Goal: Check status: Check status

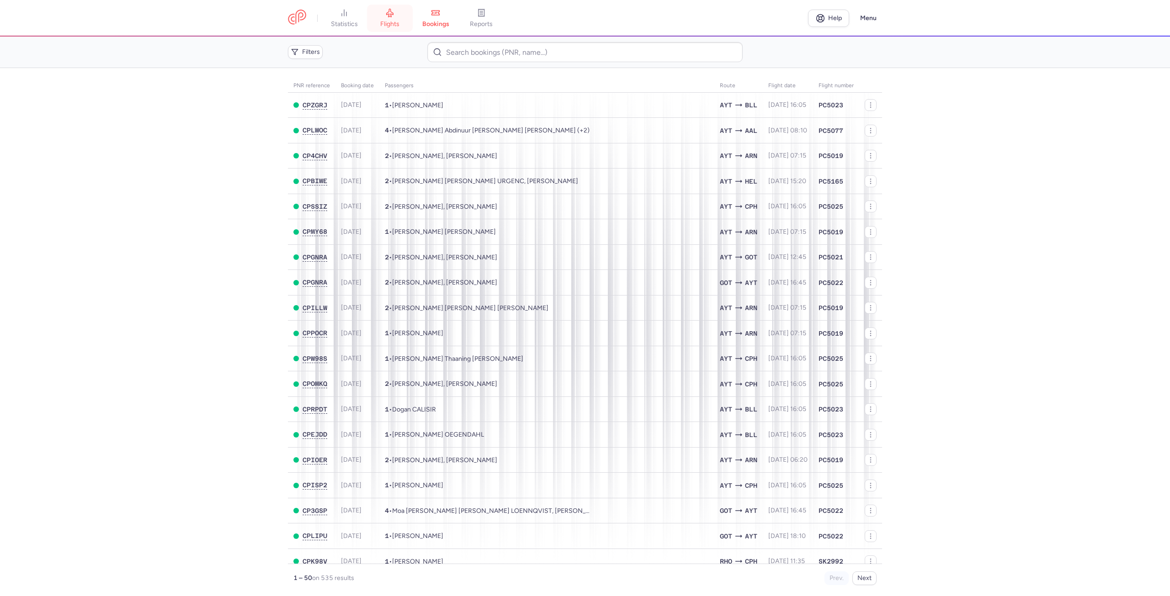
click at [389, 21] on span "flights" at bounding box center [389, 24] width 19 height 8
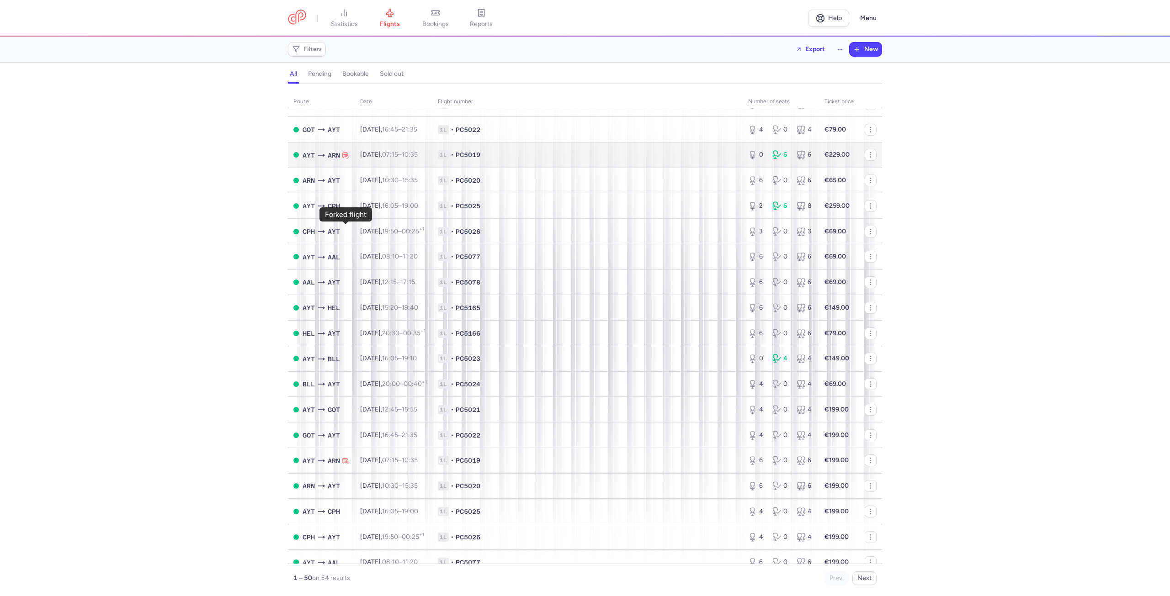
scroll to position [274, 0]
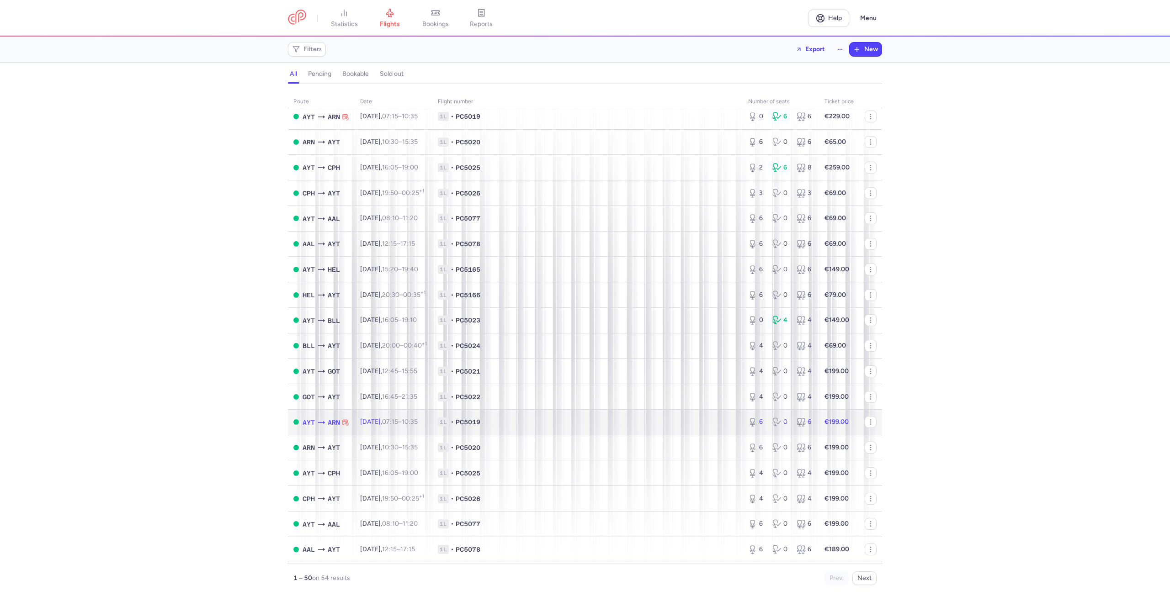
click at [324, 427] on icon at bounding box center [321, 422] width 9 height 9
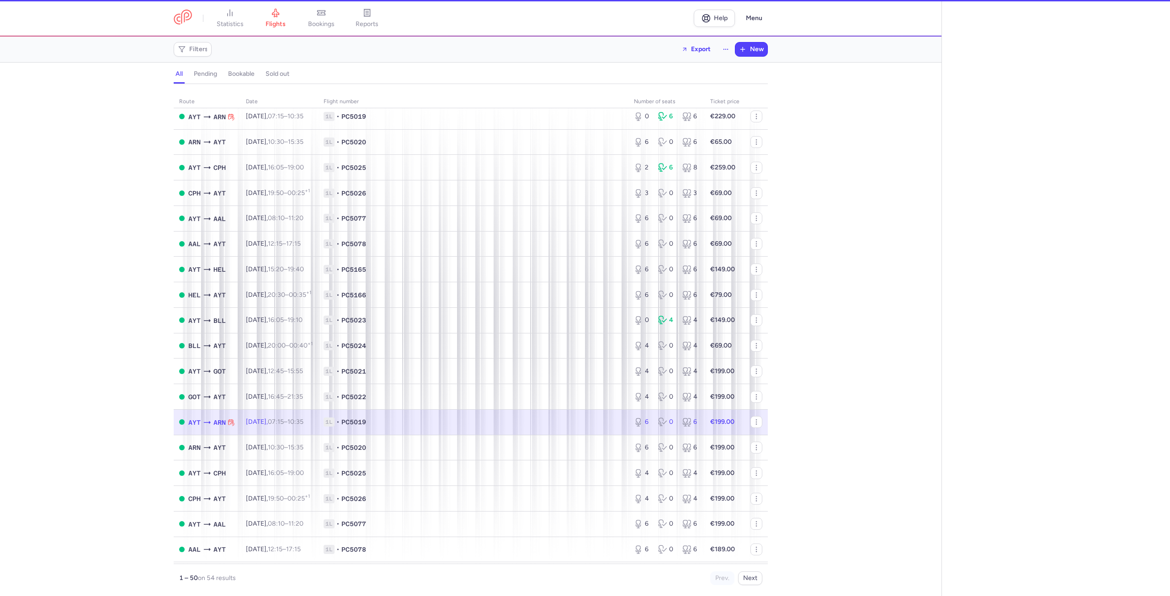
select select "days"
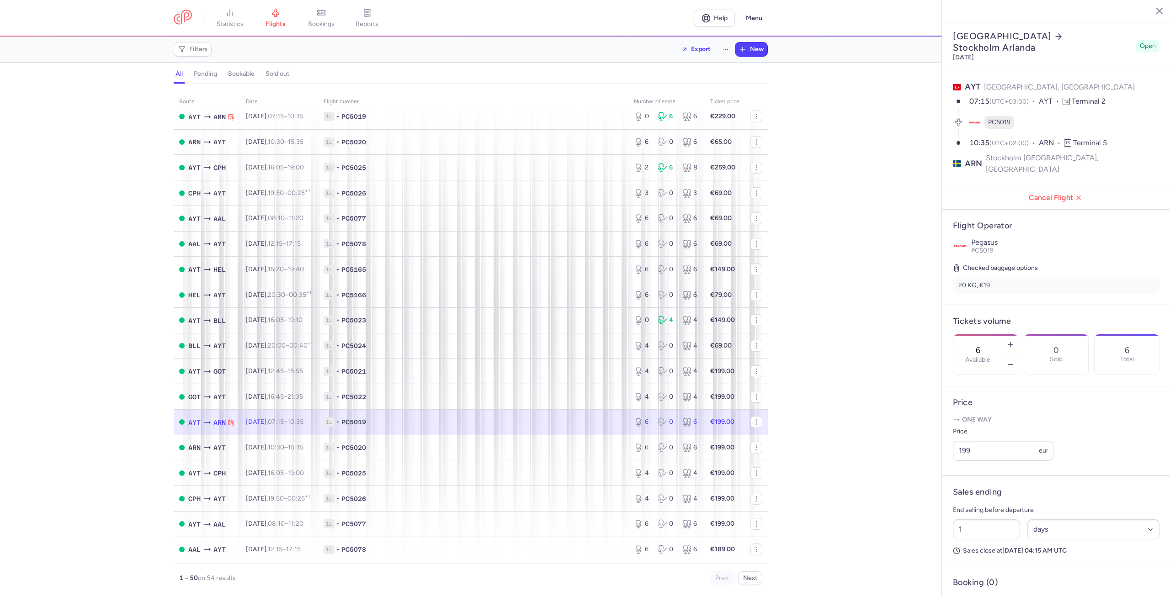
click at [1151, 10] on line "button" at bounding box center [1152, 10] width 5 height 5
